Goal: Task Accomplishment & Management: Complete application form

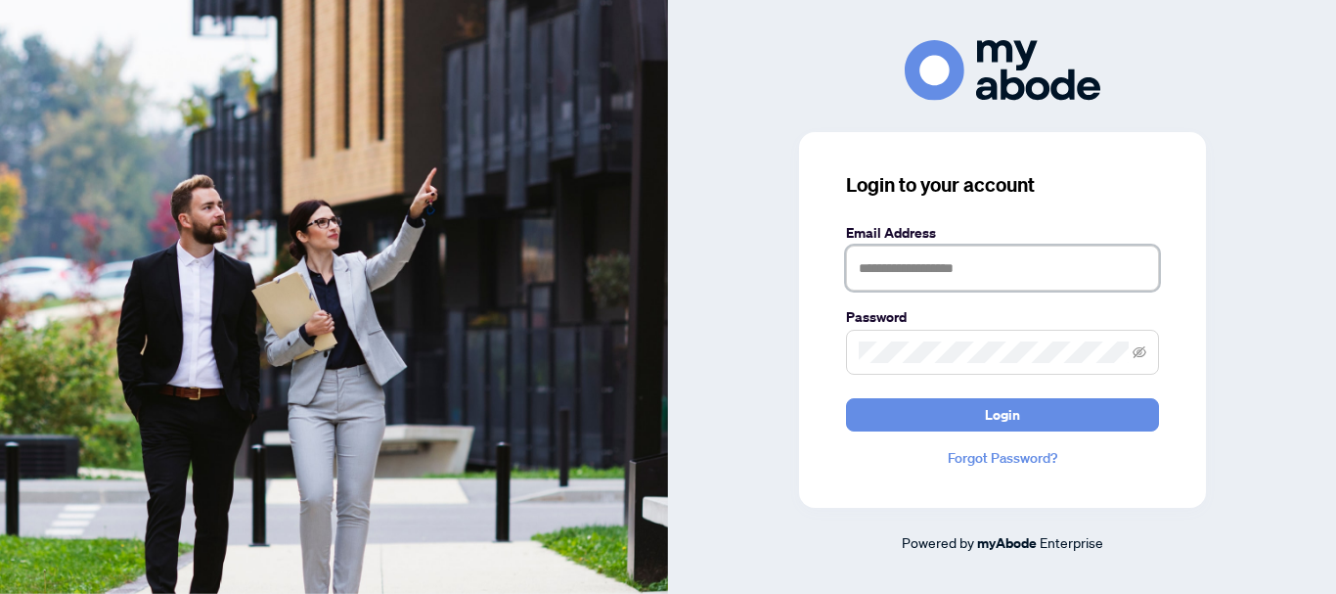
click at [899, 265] on input "text" at bounding box center [1002, 267] width 313 height 45
type input "**********"
click at [846, 398] on button "Login" at bounding box center [1002, 414] width 313 height 33
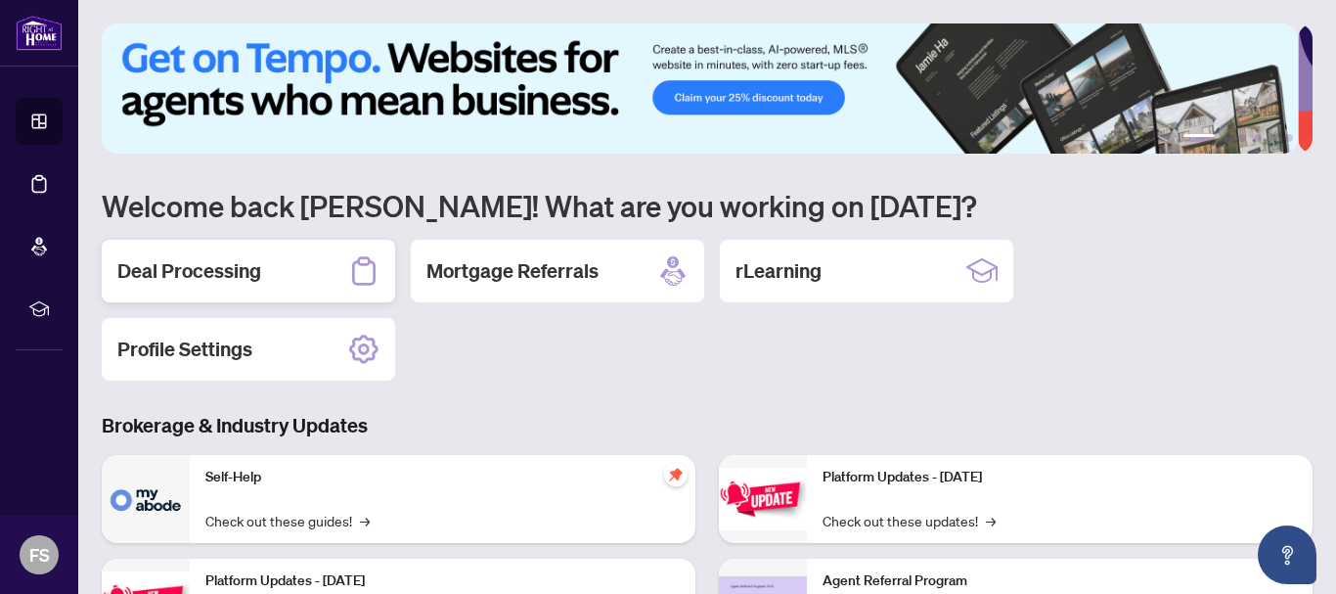
click at [282, 273] on div "Deal Processing" at bounding box center [248, 271] width 293 height 63
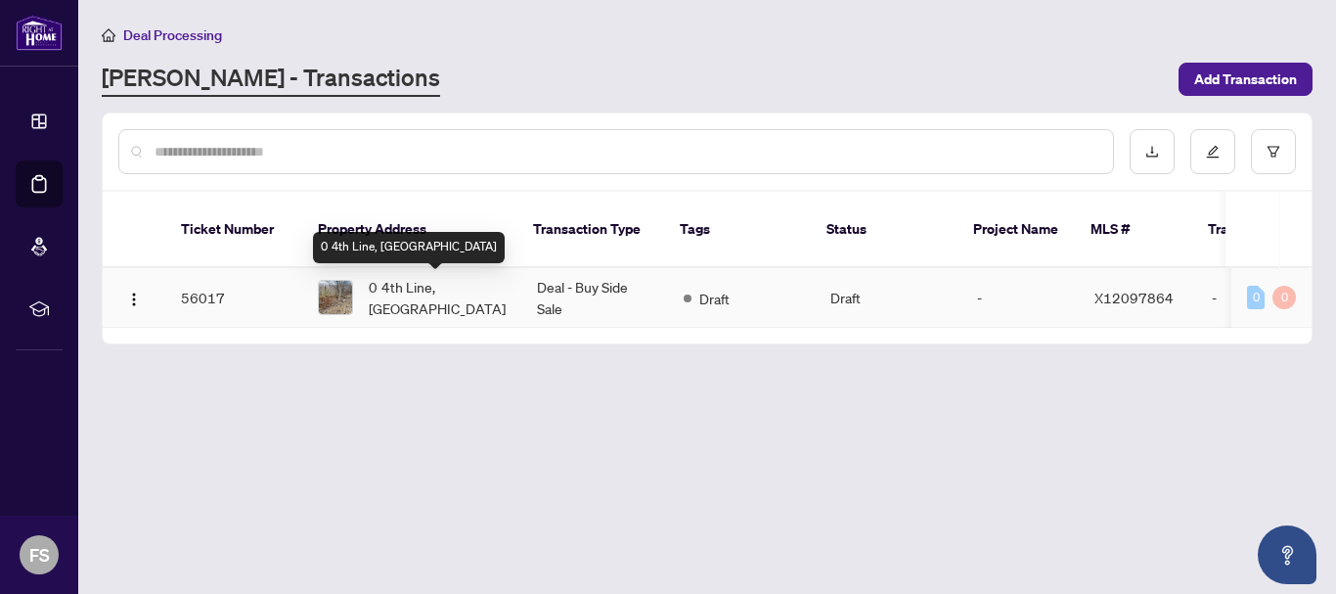
click at [449, 289] on span "0 4th Line, [GEOGRAPHIC_DATA]" at bounding box center [437, 297] width 137 height 43
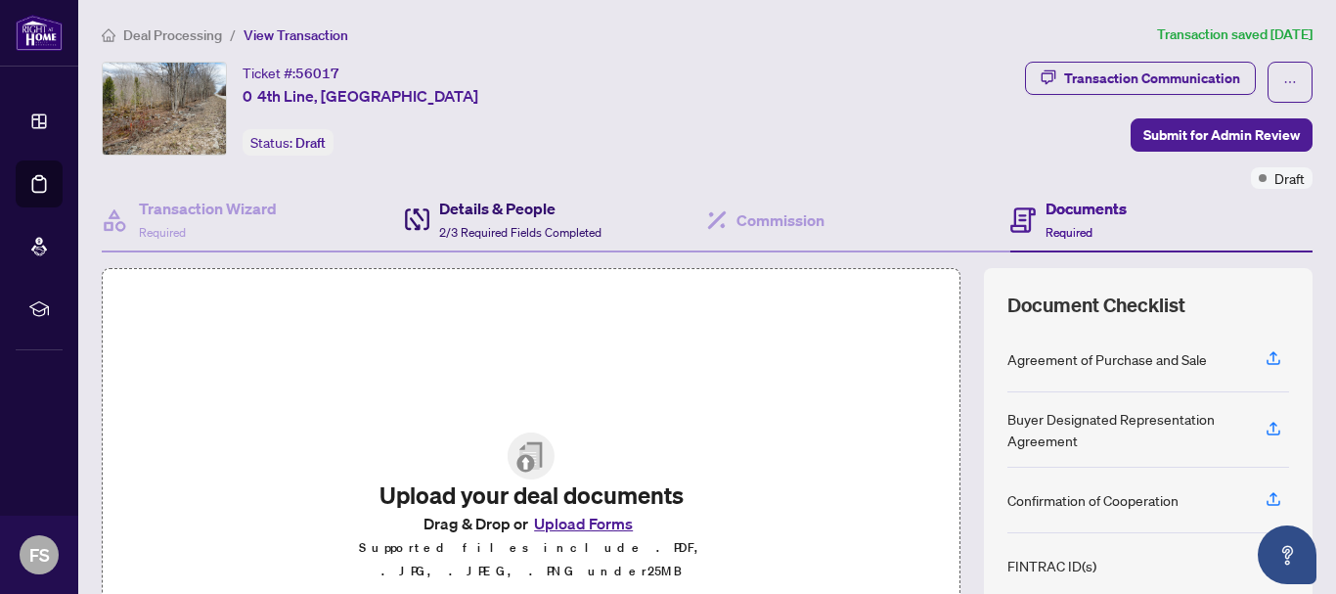
click at [478, 225] on span "2/3 Required Fields Completed" at bounding box center [520, 232] width 162 height 15
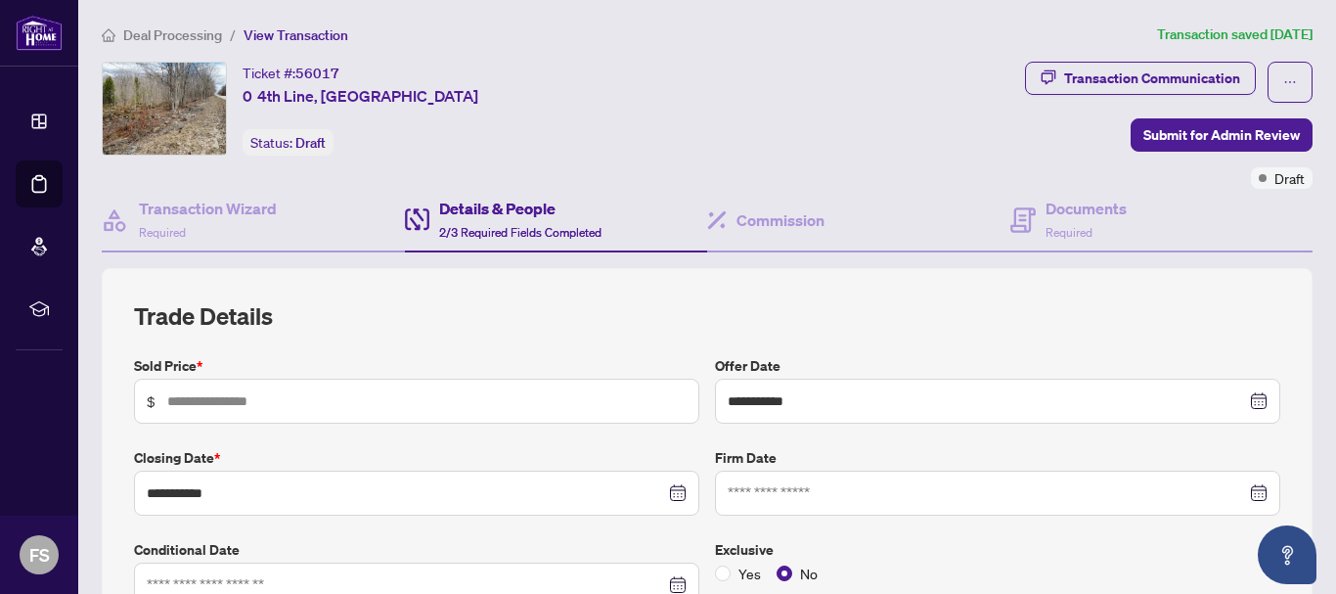
type input "**********"
click at [396, 398] on input "text" at bounding box center [426, 401] width 519 height 22
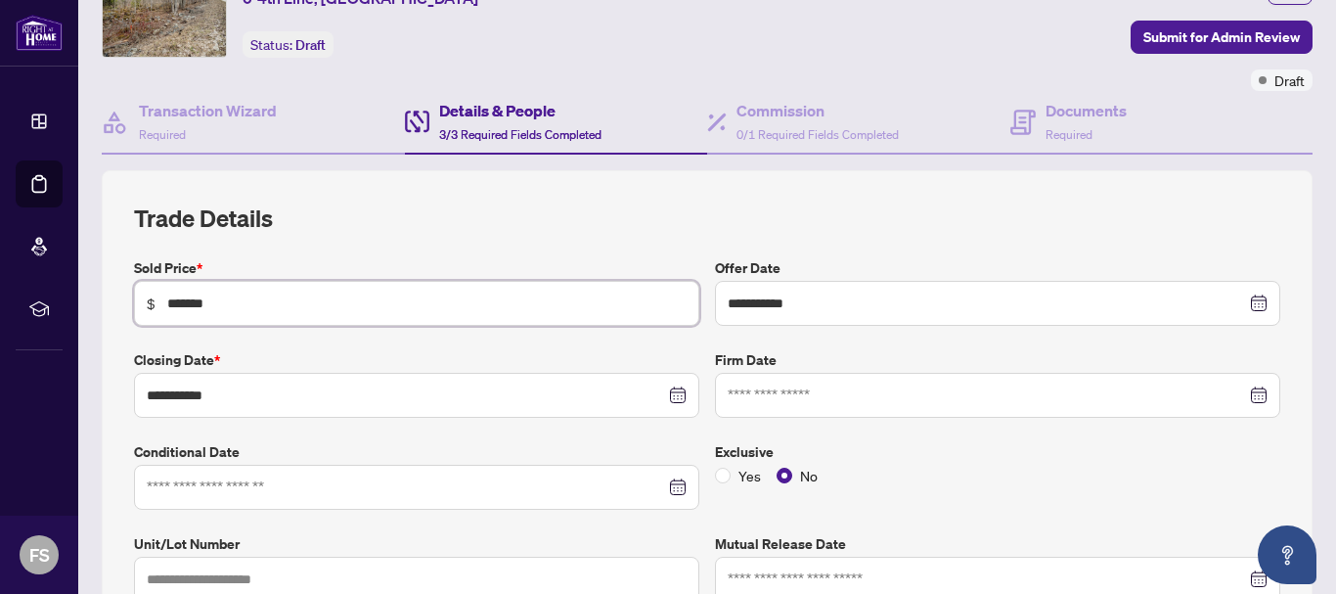
type input "*******"
click at [867, 387] on input at bounding box center [987, 395] width 518 height 22
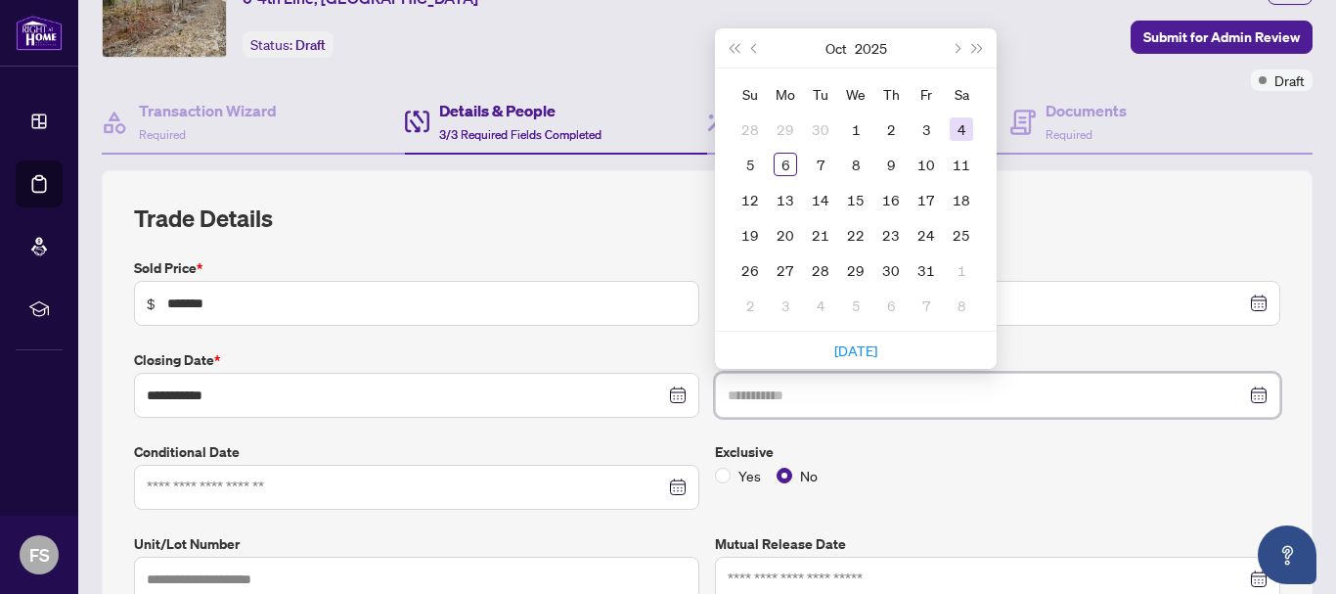
type input "**********"
click at [956, 128] on div "4" at bounding box center [961, 128] width 23 height 23
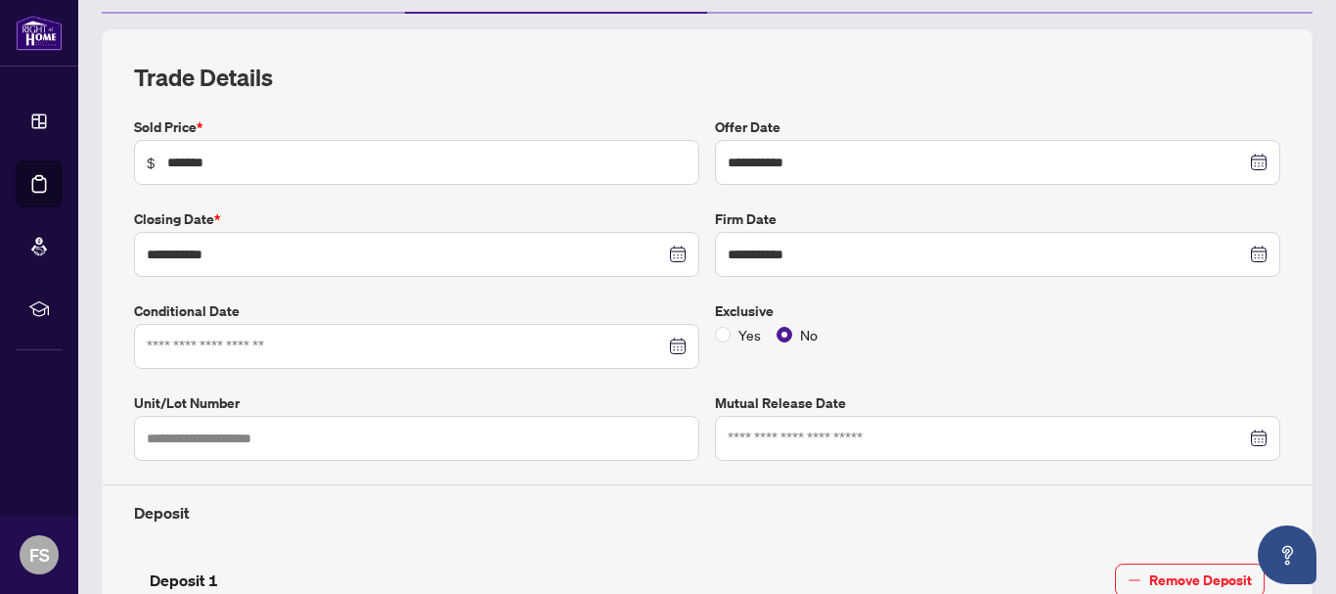
scroll to position [0, 0]
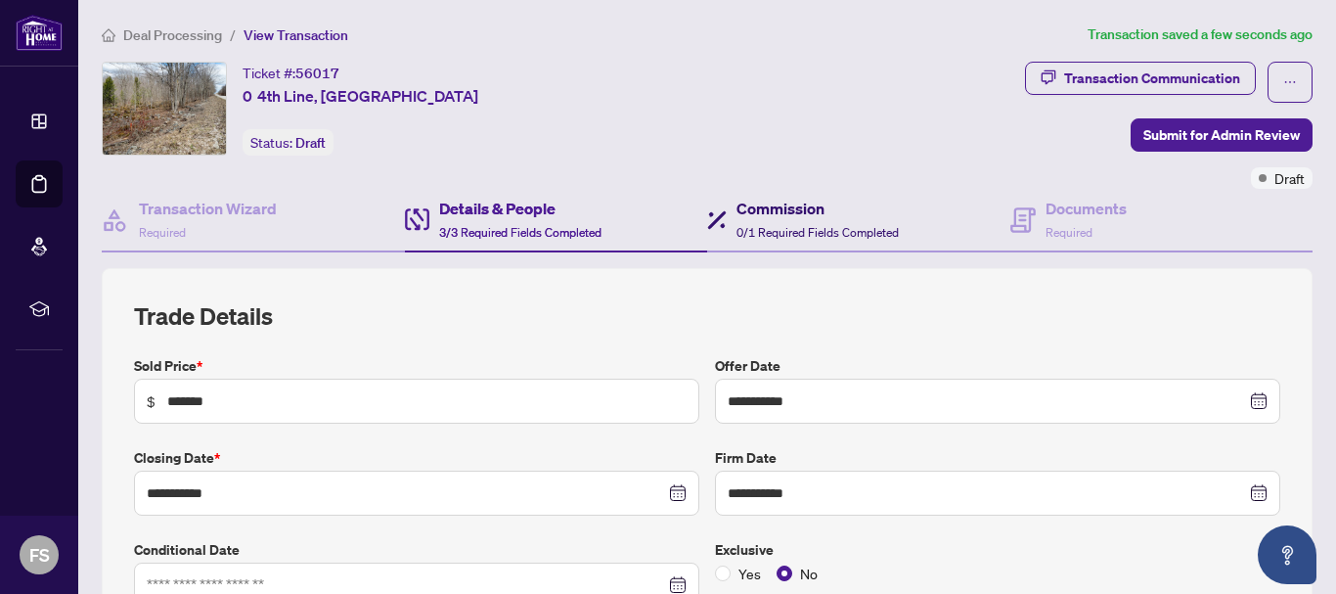
click at [790, 221] on div "Commission 0/1 Required Fields Completed" at bounding box center [817, 220] width 162 height 46
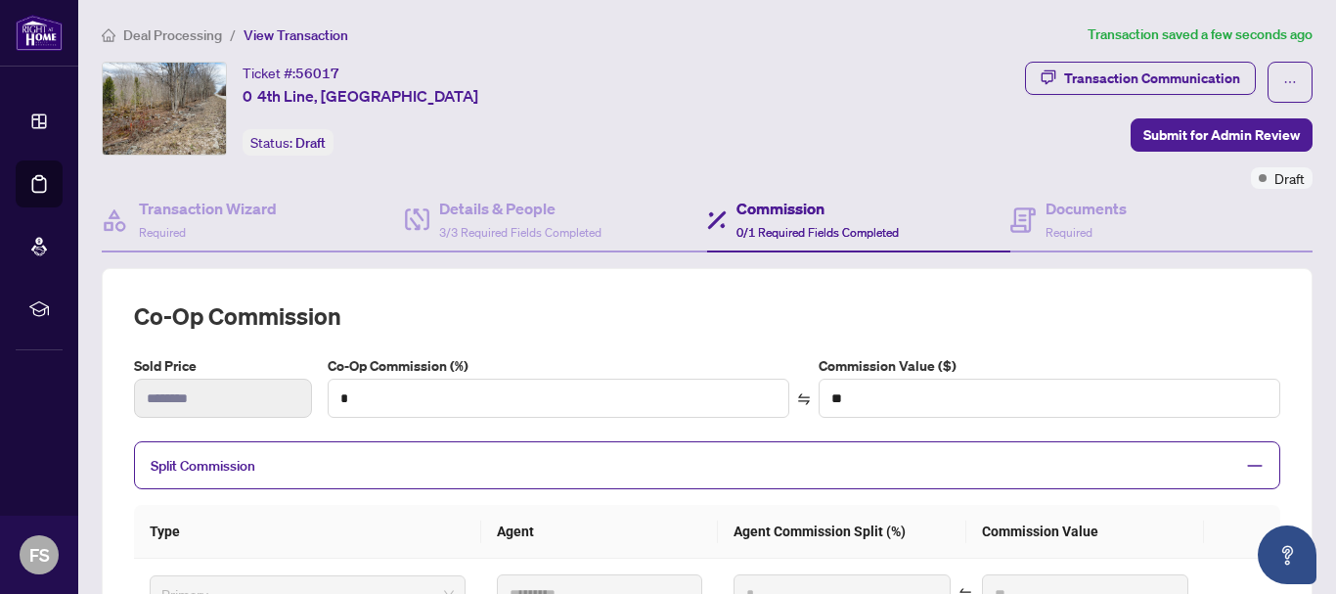
scroll to position [98, 0]
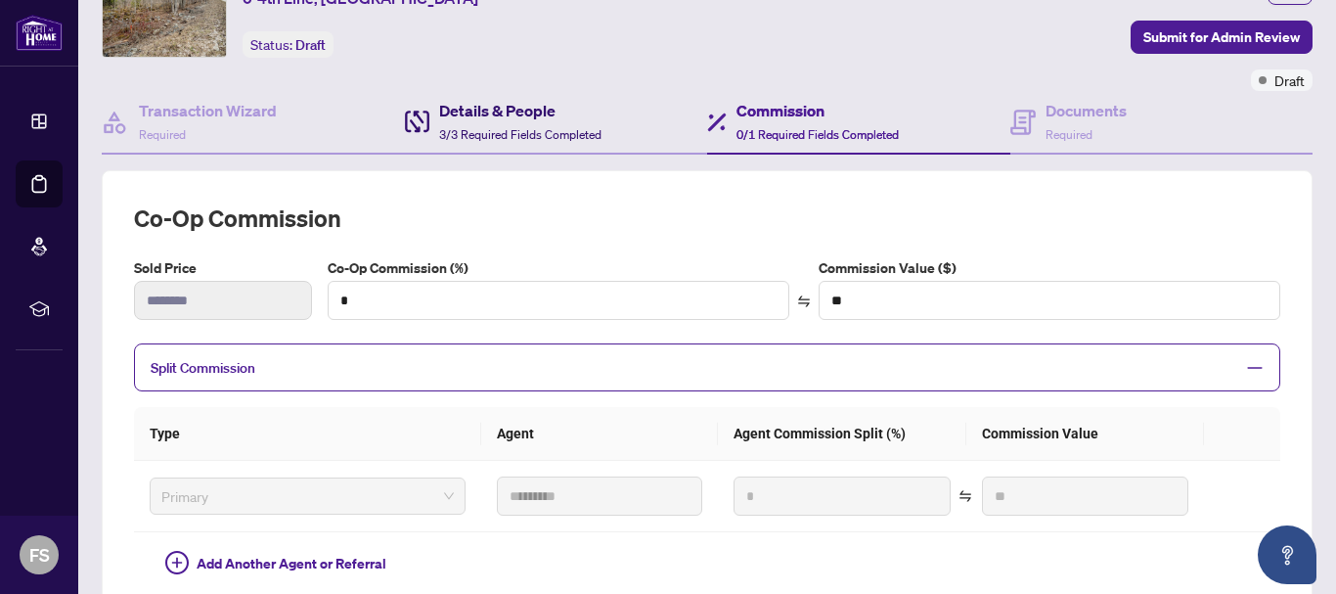
click at [508, 132] on span "3/3 Required Fields Completed" at bounding box center [520, 134] width 162 height 15
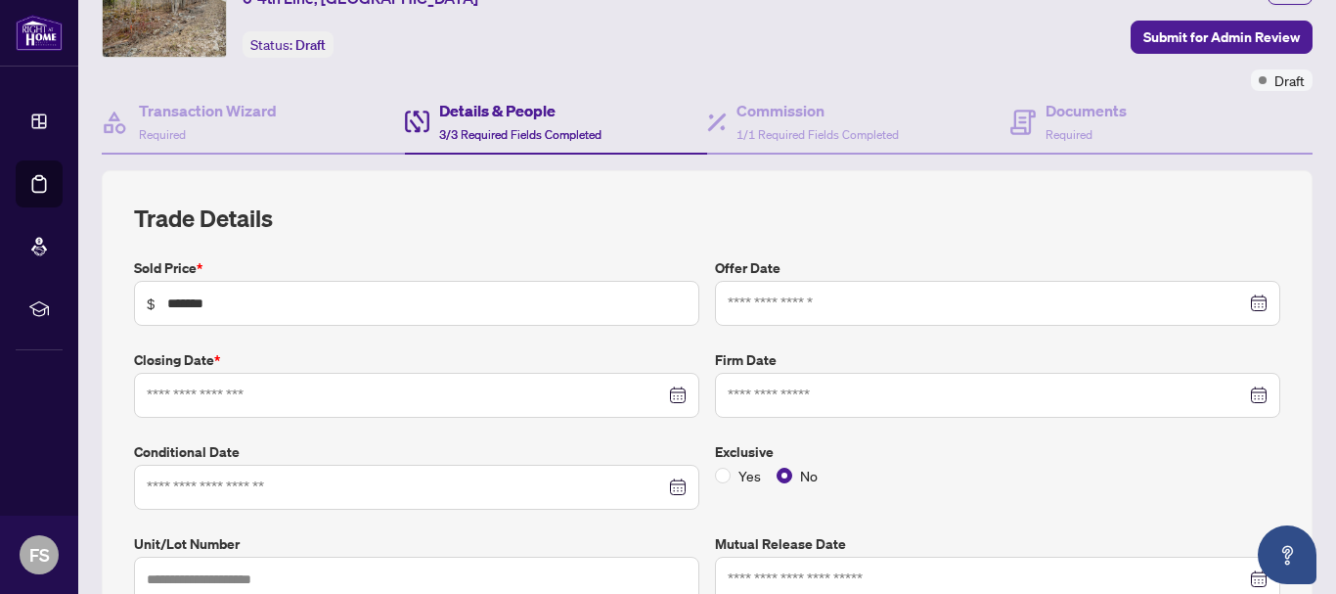
type input "**********"
drag, startPoint x: 188, startPoint y: 307, endPoint x: 212, endPoint y: 299, distance: 25.7
click at [193, 305] on input "*******" at bounding box center [426, 303] width 519 height 22
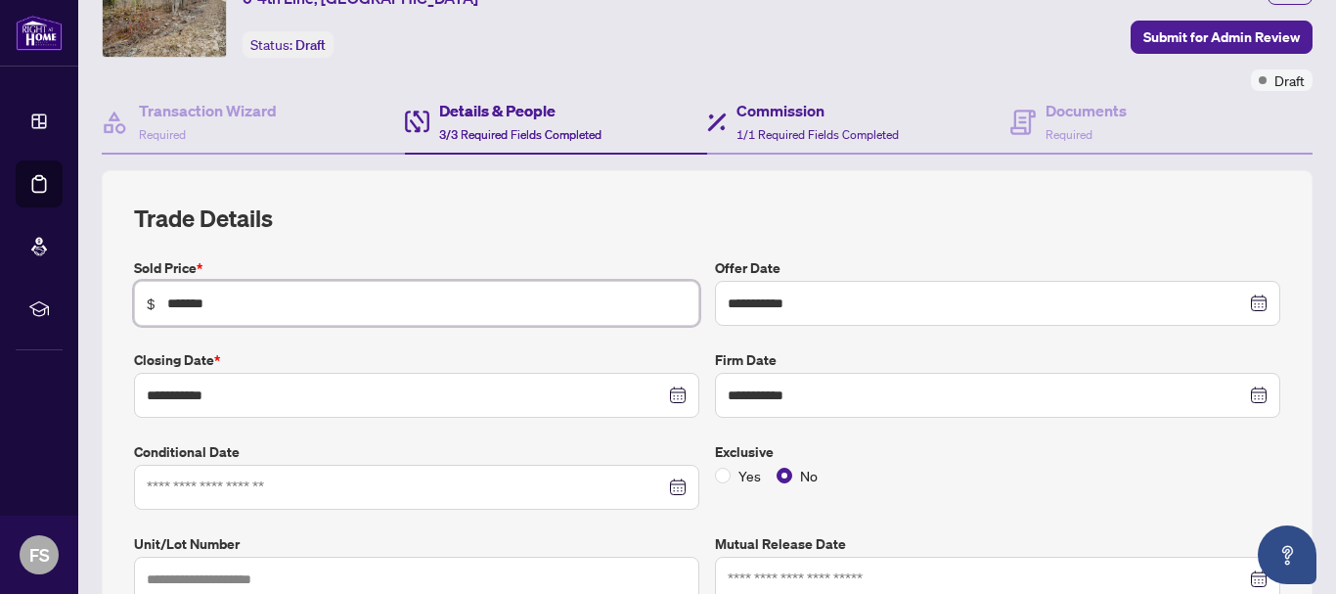
type input "*******"
click at [784, 108] on h4 "Commission" at bounding box center [817, 110] width 162 height 23
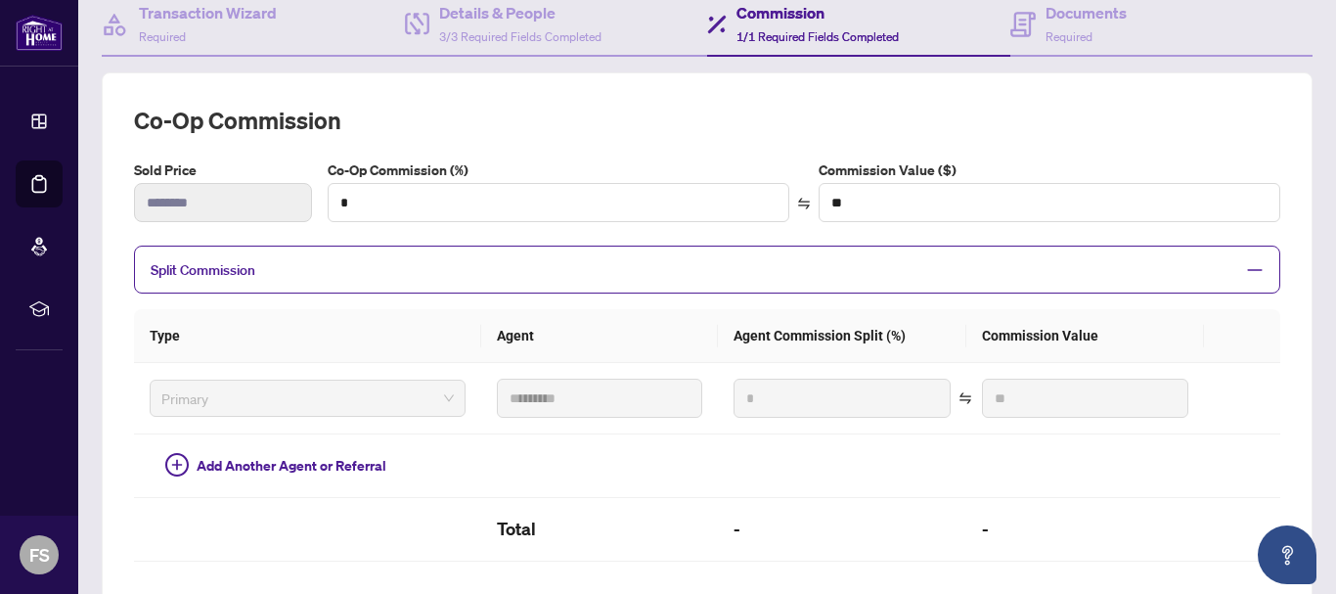
scroll to position [98, 0]
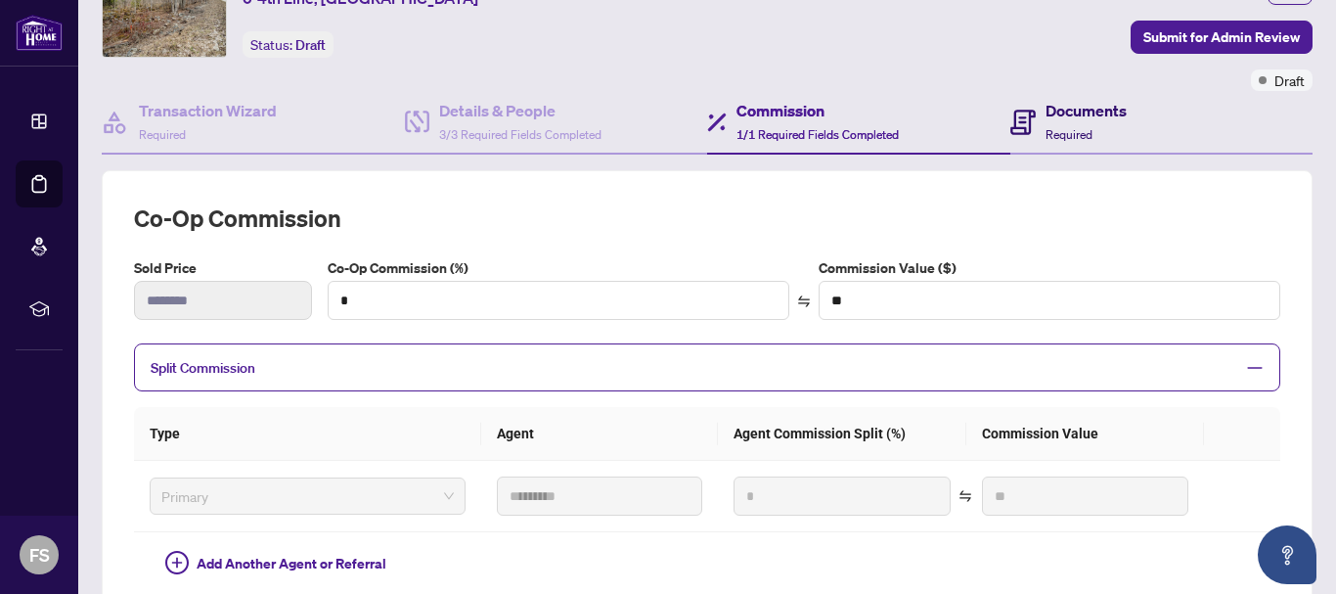
click at [1061, 127] on span "Required" at bounding box center [1068, 134] width 47 height 15
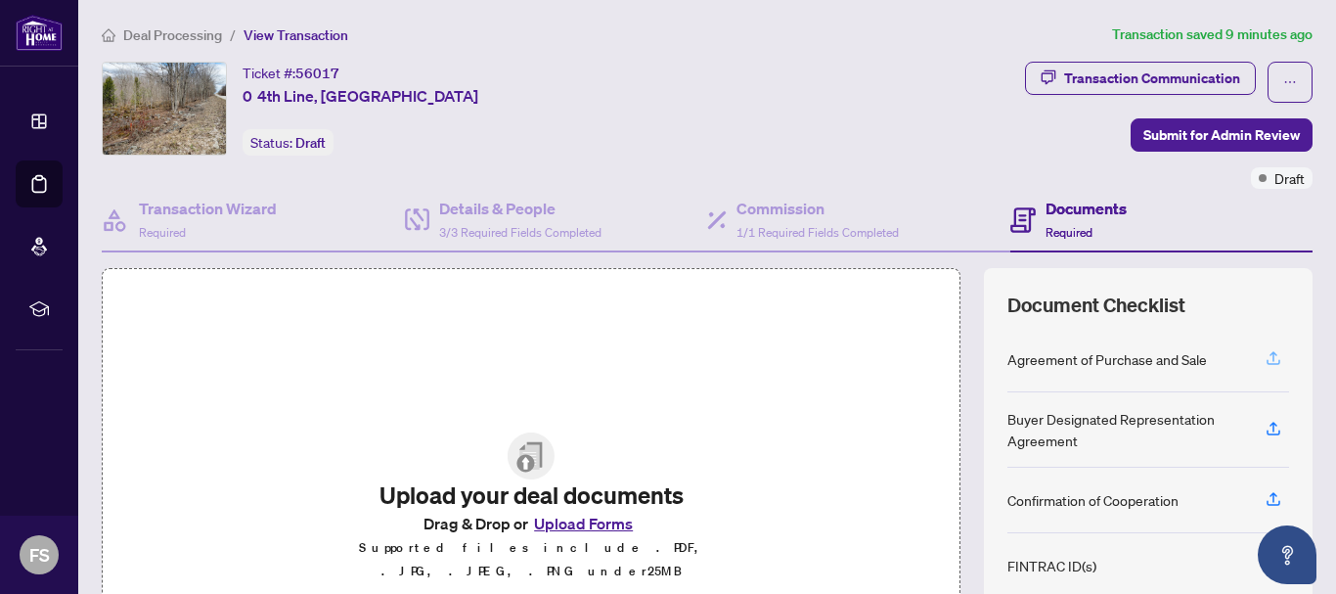
click at [1264, 350] on icon "button" at bounding box center [1273, 358] width 18 height 18
click at [1269, 355] on icon "button" at bounding box center [1273, 356] width 8 height 10
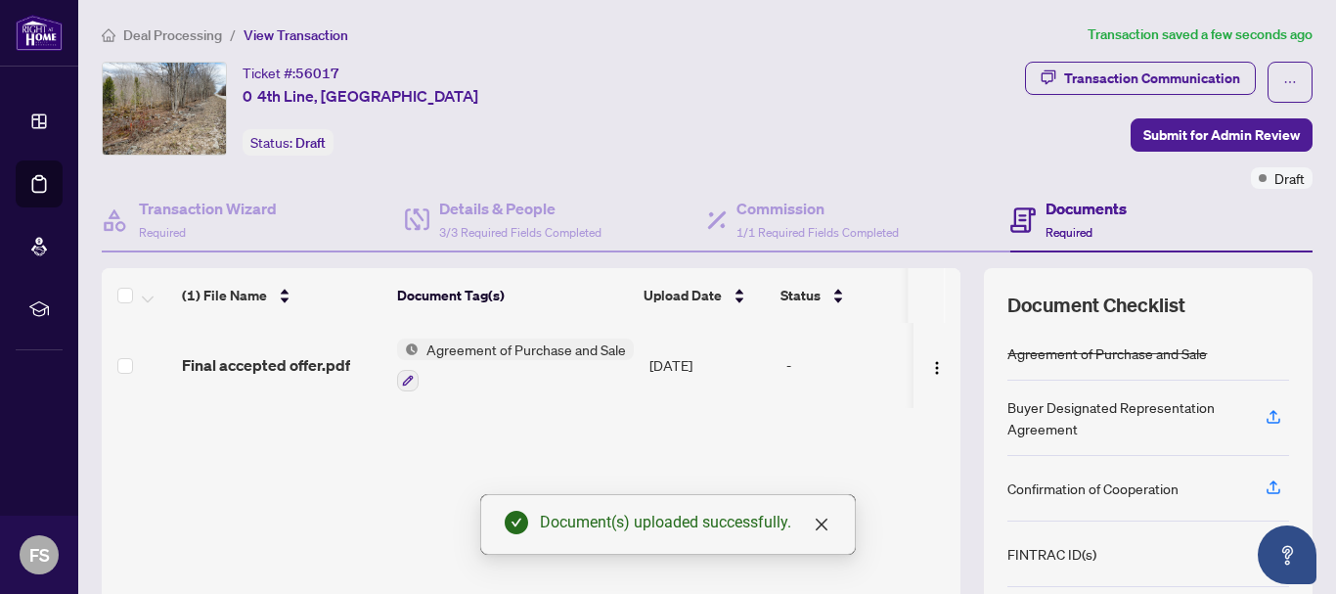
scroll to position [98, 0]
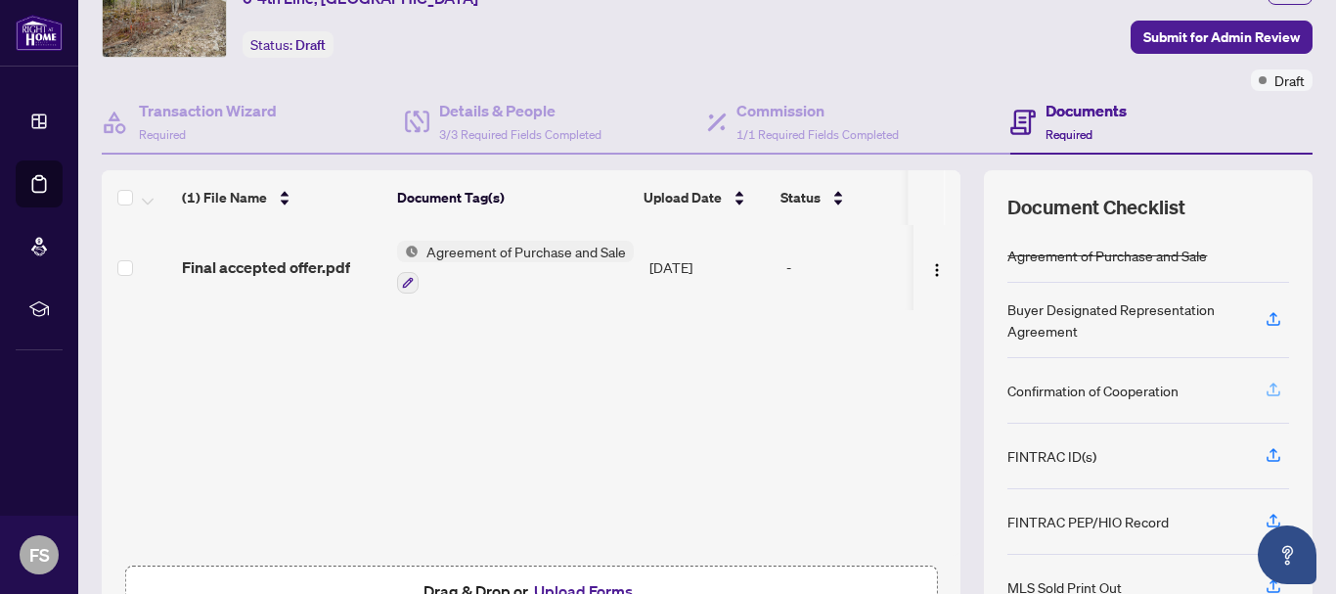
click at [1264, 386] on icon "button" at bounding box center [1273, 389] width 18 height 18
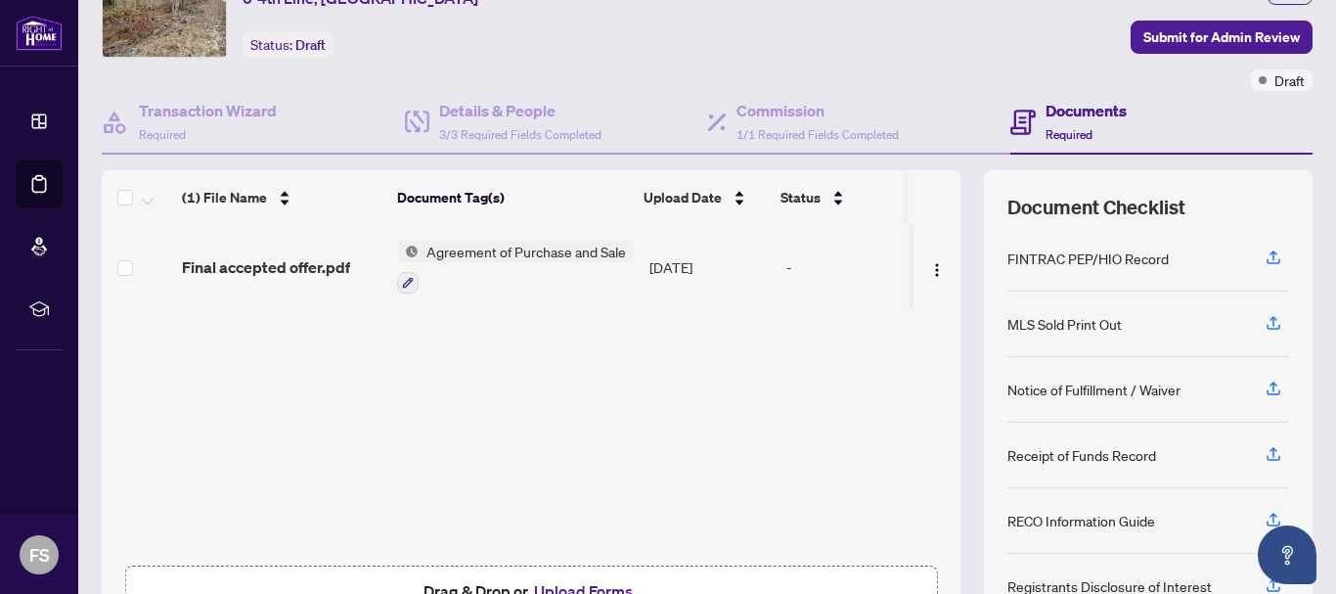
scroll to position [196, 0]
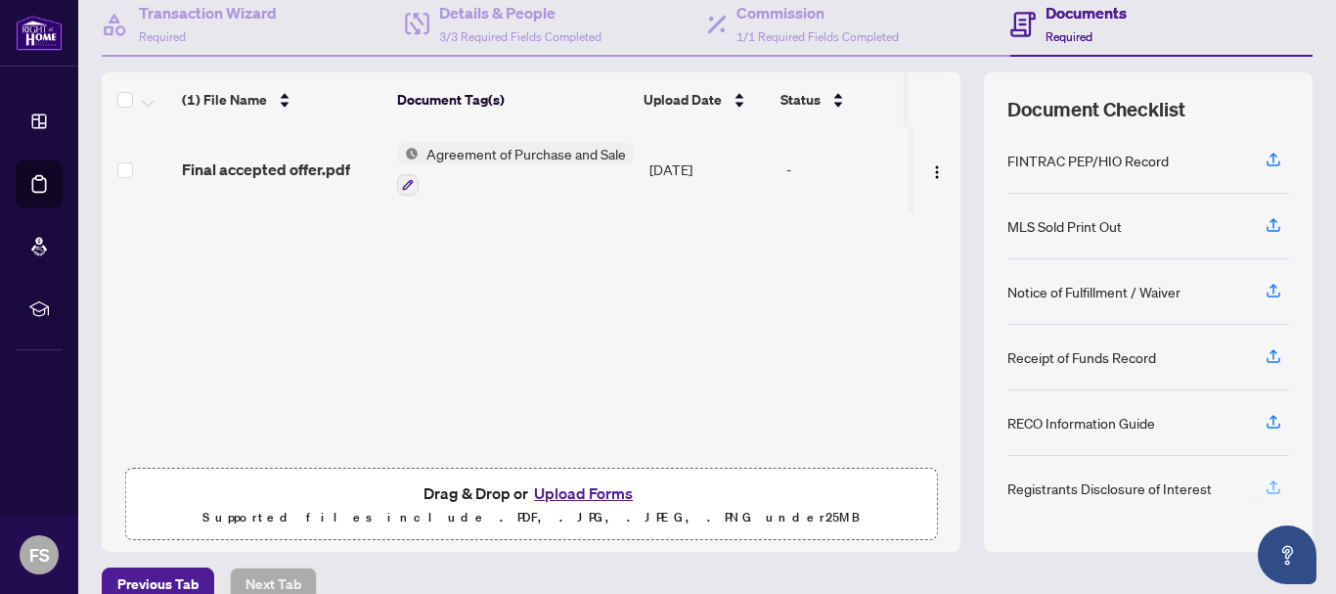
click at [1264, 478] on icon "button" at bounding box center [1273, 487] width 18 height 18
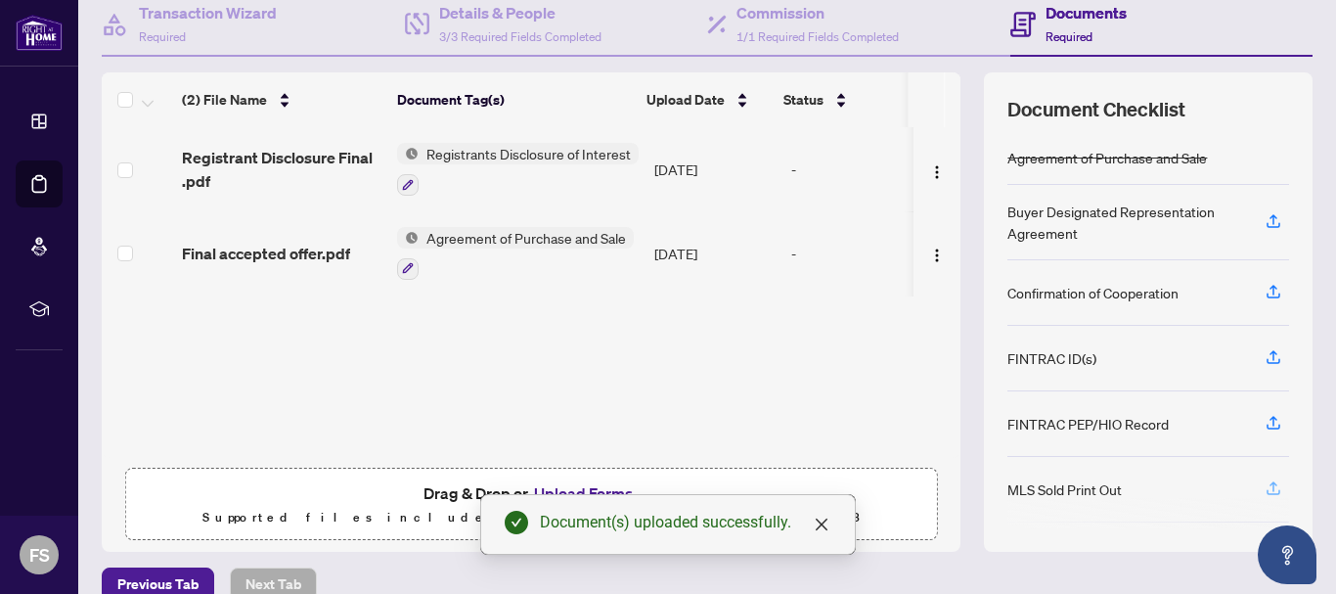
click at [1264, 479] on icon "button" at bounding box center [1273, 488] width 18 height 18
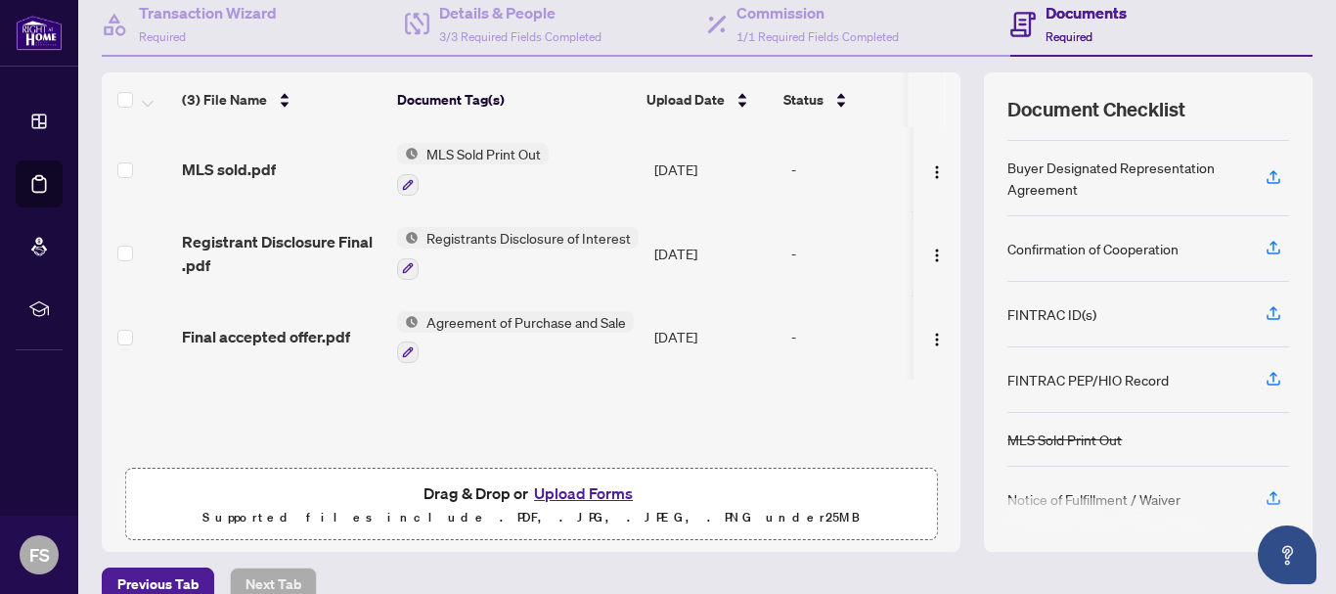
scroll to position [0, 0]
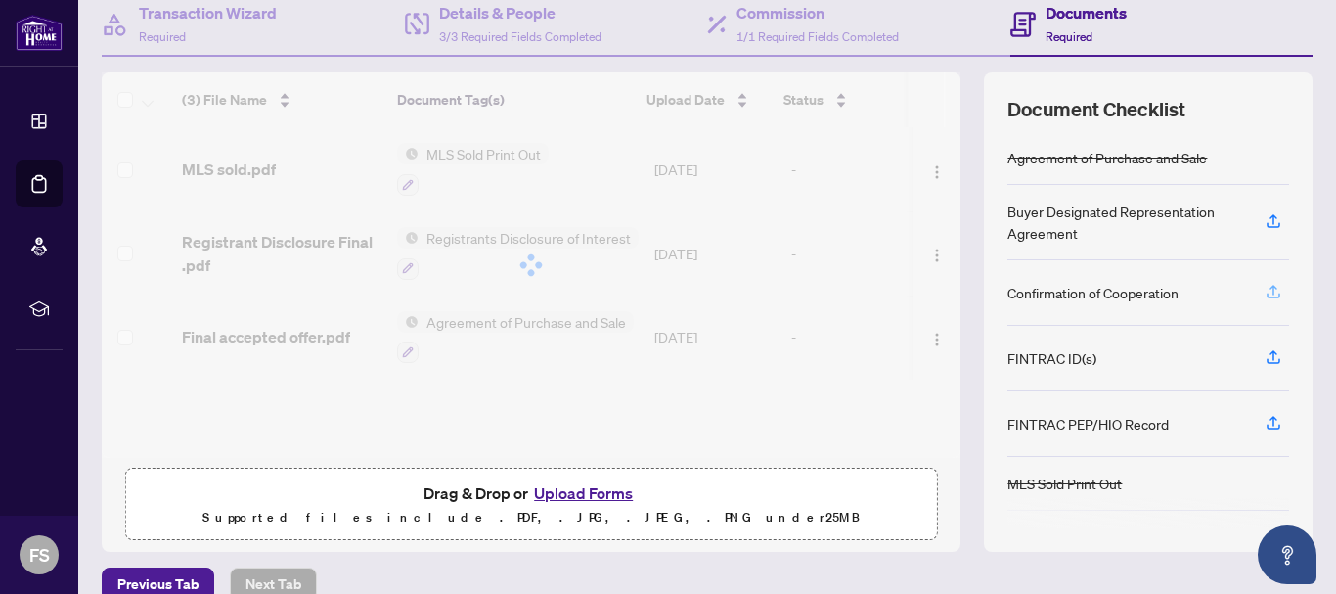
click at [1264, 288] on icon "button" at bounding box center [1273, 292] width 18 height 18
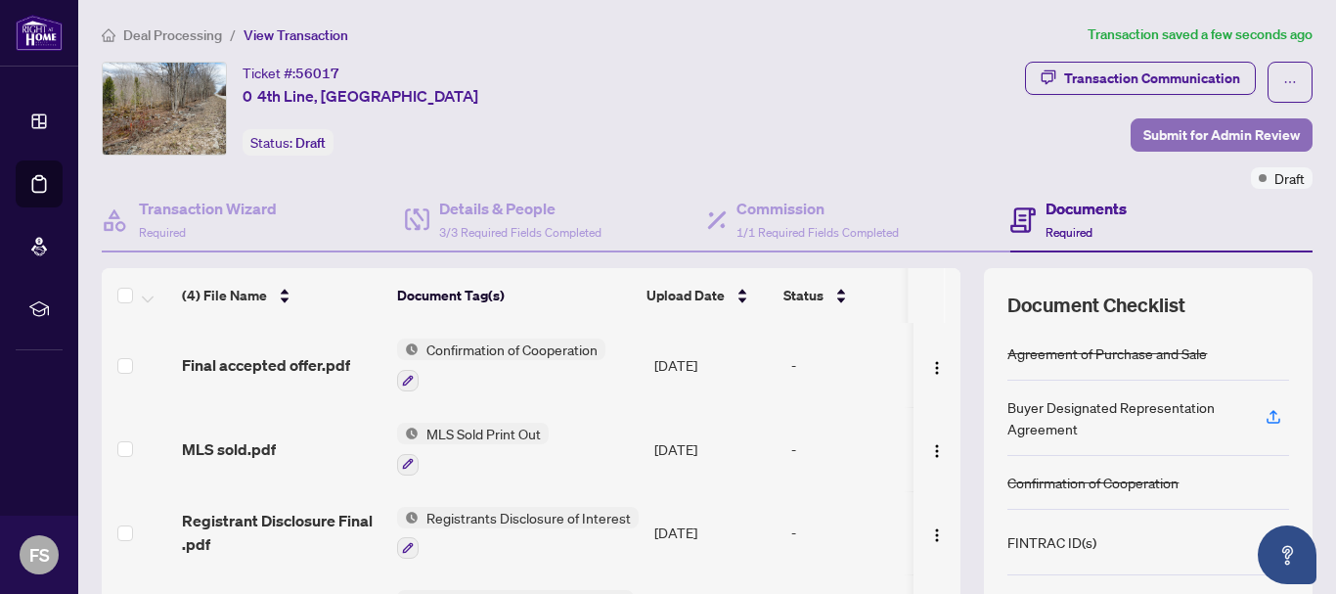
click at [1175, 134] on span "Submit for Admin Review" at bounding box center [1221, 134] width 156 height 31
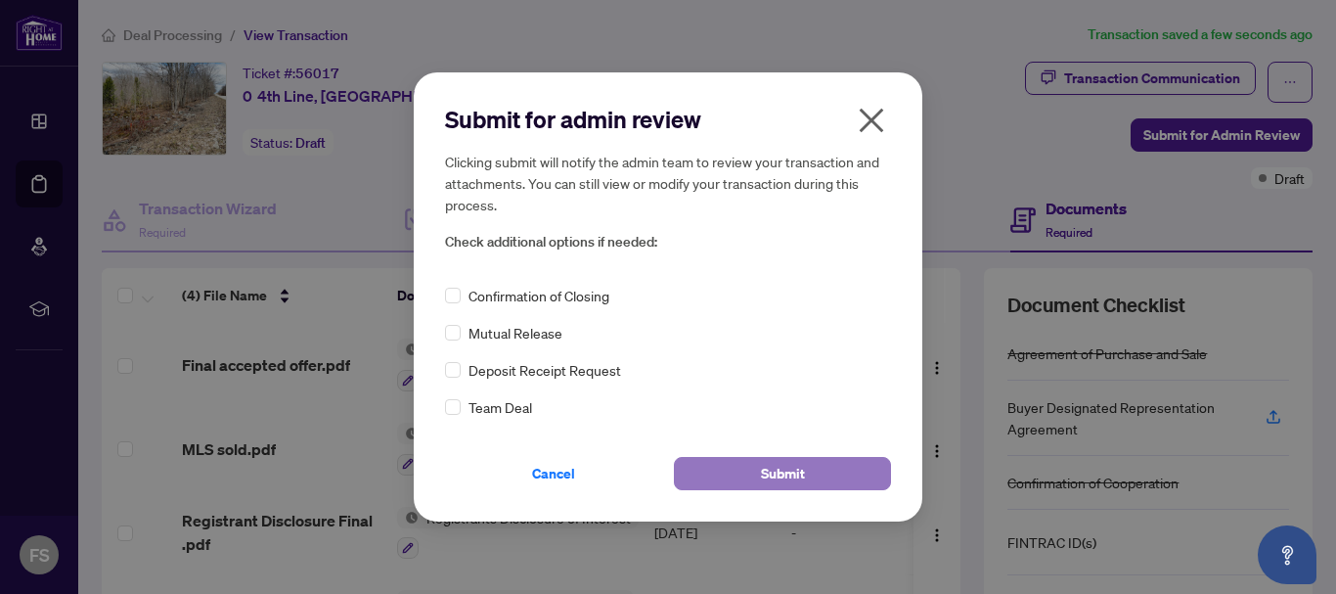
click at [768, 466] on span "Submit" at bounding box center [783, 473] width 44 height 31
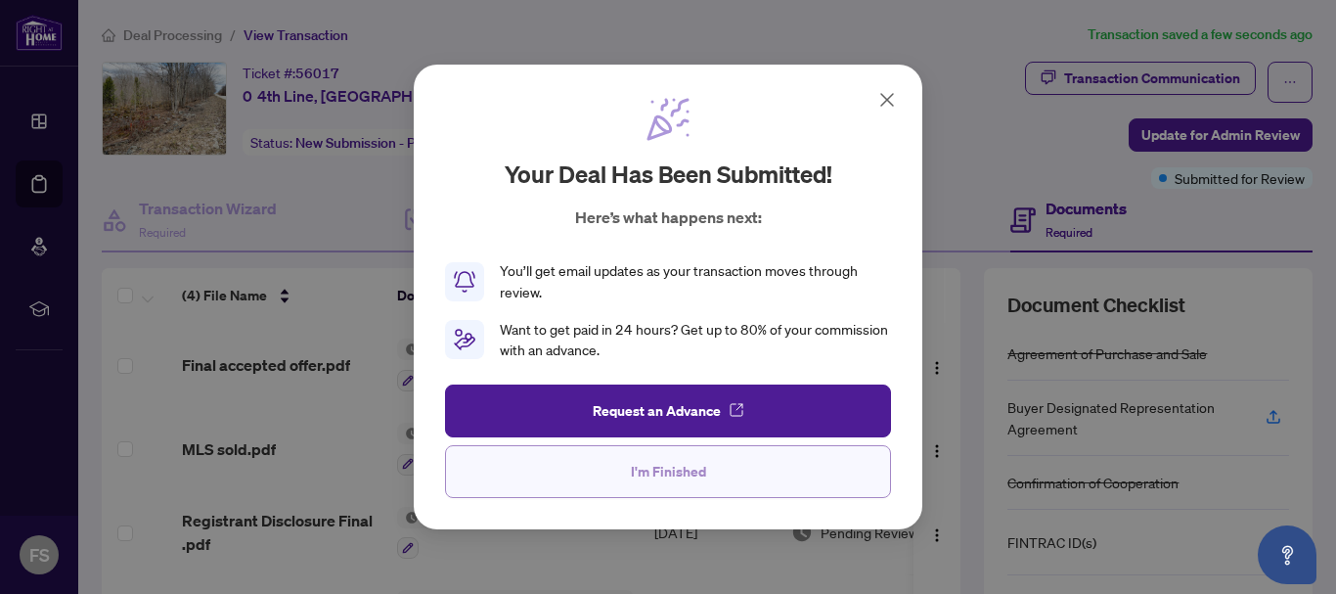
click at [616, 466] on button "I'm Finished" at bounding box center [668, 471] width 446 height 53
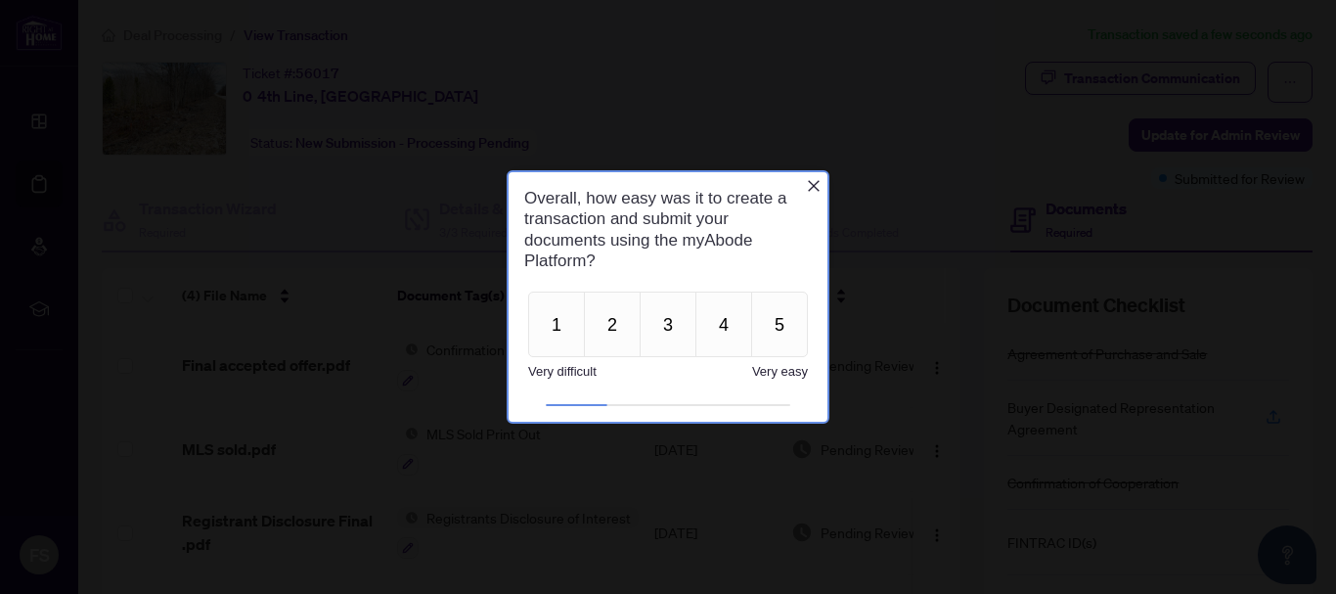
click at [775, 366] on span "Very easy" at bounding box center [780, 371] width 56 height 15
click at [776, 327] on button "5" at bounding box center [779, 324] width 57 height 66
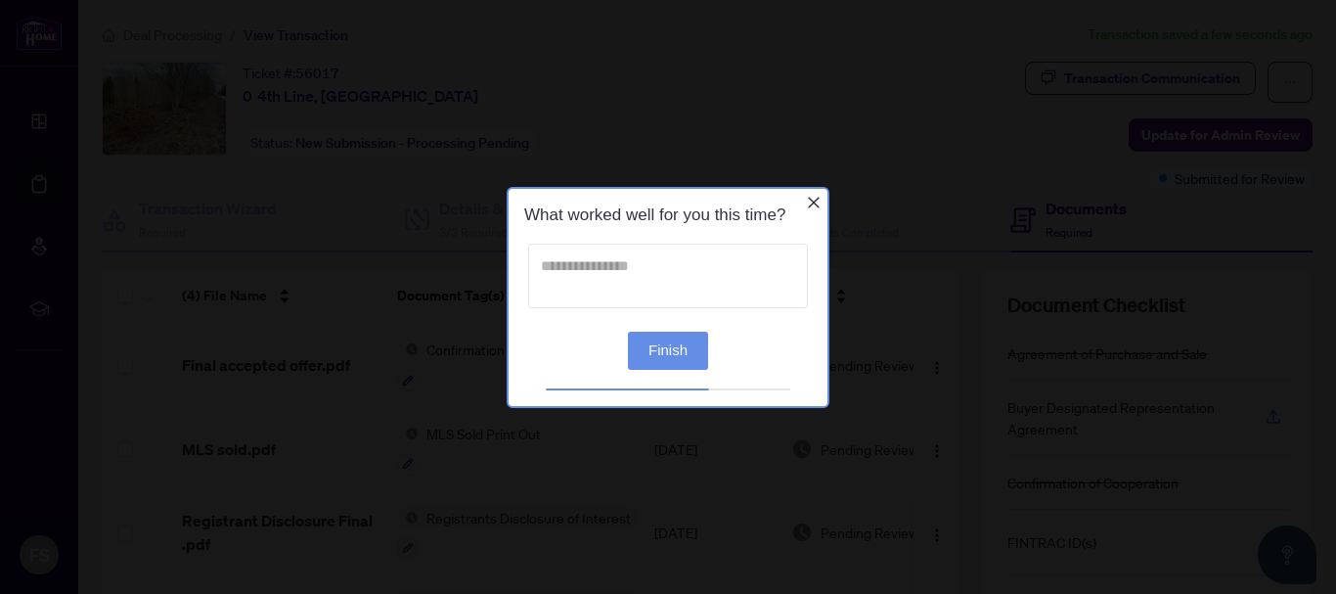
click at [658, 265] on textarea at bounding box center [668, 275] width 280 height 65
click at [565, 268] on textarea at bounding box center [668, 275] width 280 height 65
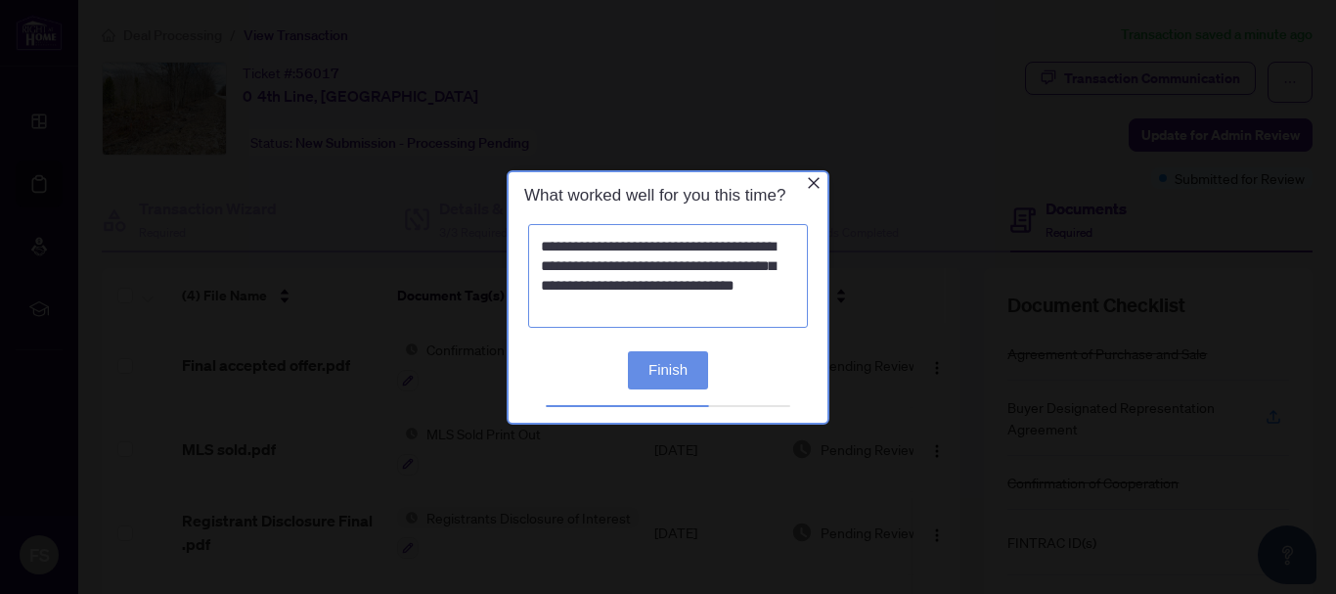
type textarea "**********"
click at [681, 369] on button "Finish" at bounding box center [668, 369] width 80 height 38
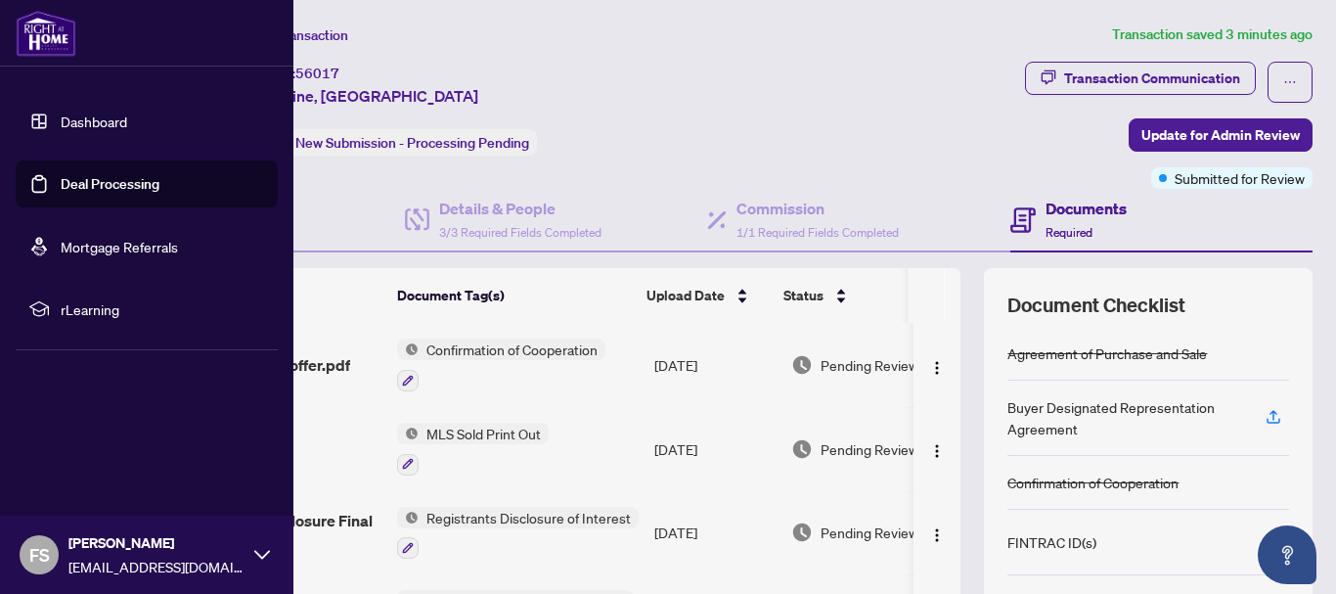
click at [263, 540] on div "[PERSON_NAME] [EMAIL_ADDRESS][DOMAIN_NAME]" at bounding box center [146, 554] width 293 height 78
click at [71, 427] on span "Logout" at bounding box center [79, 437] width 44 height 31
